Goal: Find specific page/section: Find specific page/section

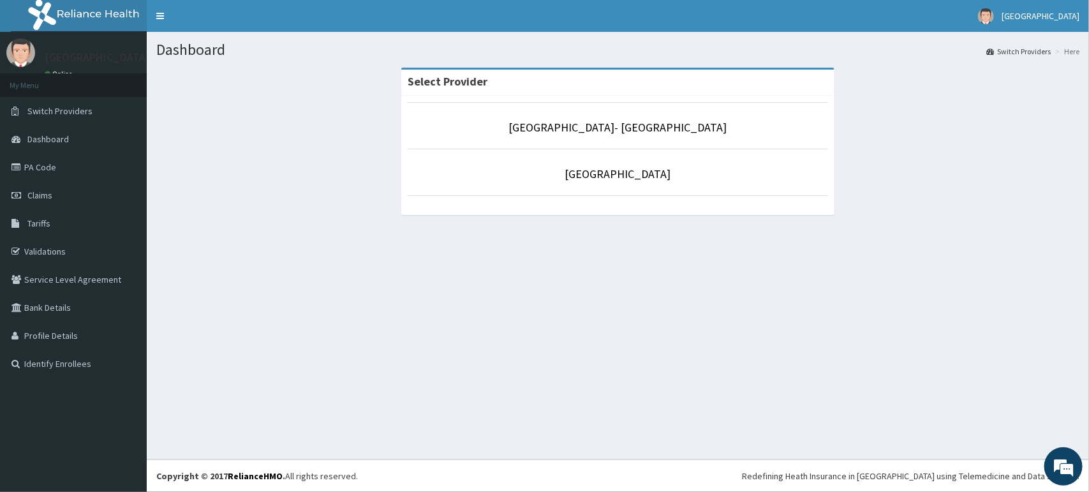
click at [608, 135] on p "[GEOGRAPHIC_DATA]- [GEOGRAPHIC_DATA]" at bounding box center [618, 127] width 420 height 17
click at [610, 129] on link "[GEOGRAPHIC_DATA]- [GEOGRAPHIC_DATA]" at bounding box center [618, 127] width 218 height 15
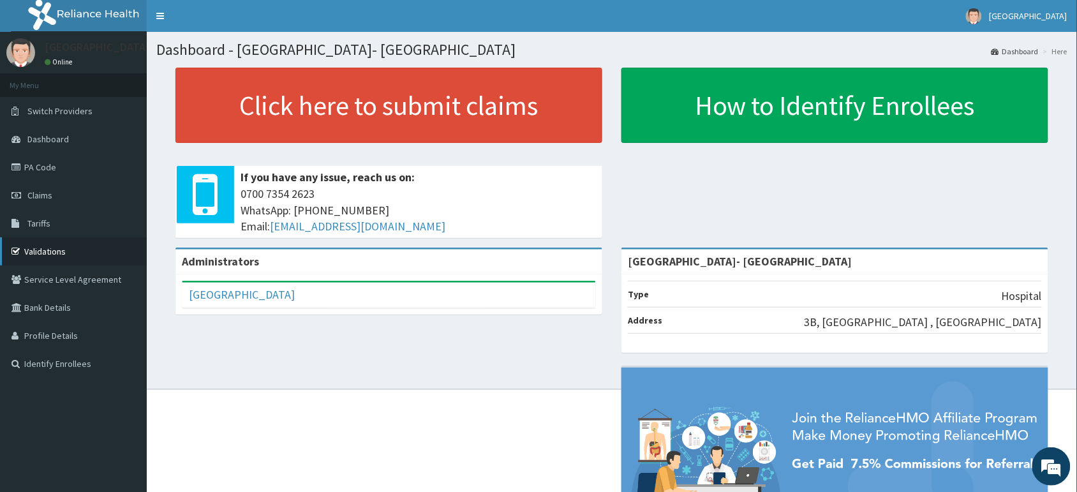
click at [57, 253] on link "Validations" at bounding box center [73, 251] width 147 height 28
